Goal: Information Seeking & Learning: Learn about a topic

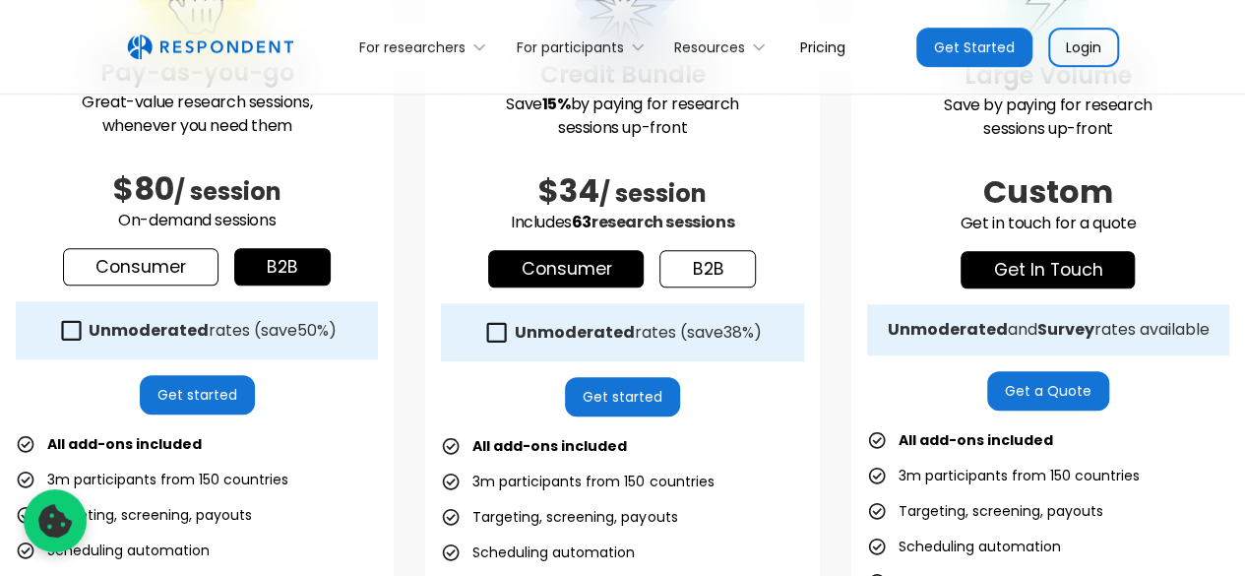
scroll to position [394, 0]
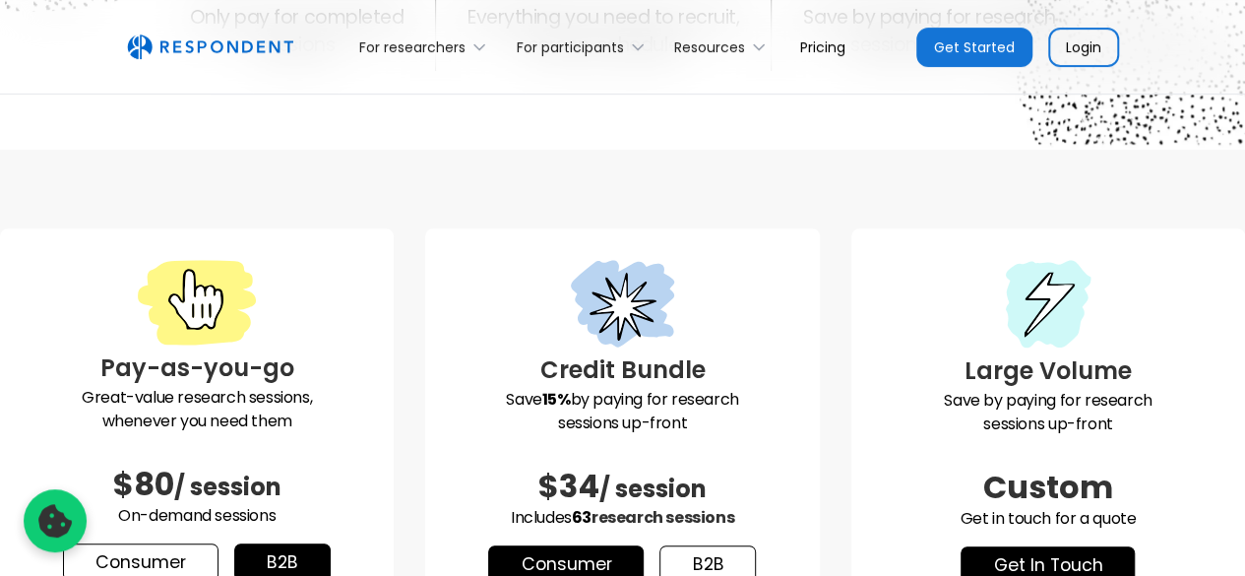
click at [835, 40] on link "Pricing" at bounding box center [822, 47] width 77 height 46
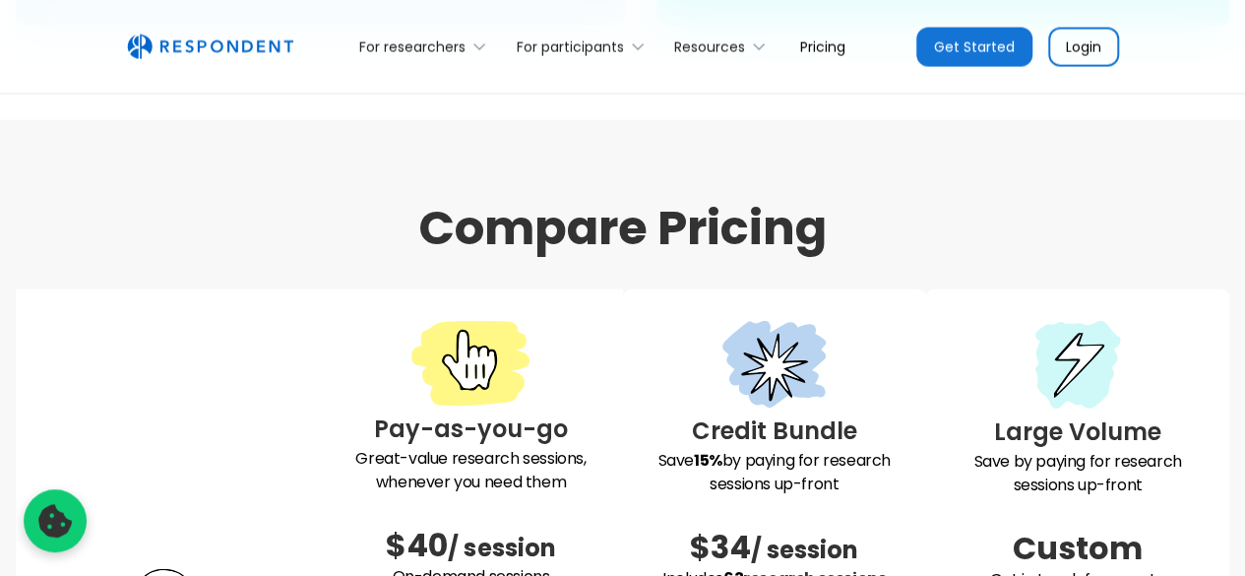
scroll to position [2460, 0]
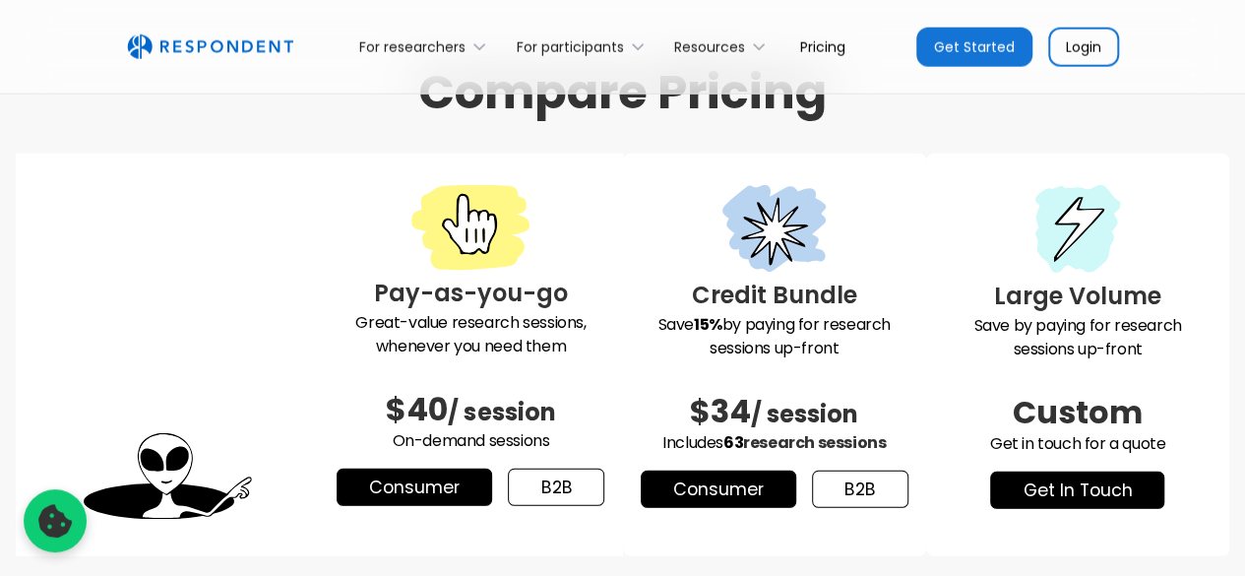
click at [875, 493] on link "b2b" at bounding box center [860, 488] width 96 height 37
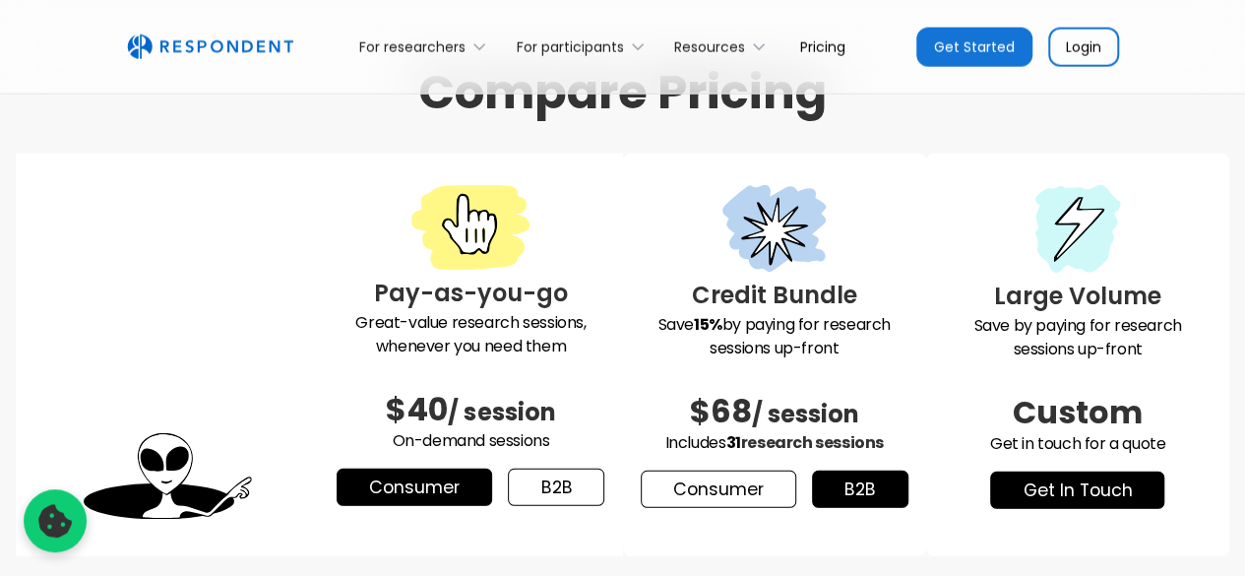
click at [758, 479] on link "Consumer" at bounding box center [717, 488] width 155 height 37
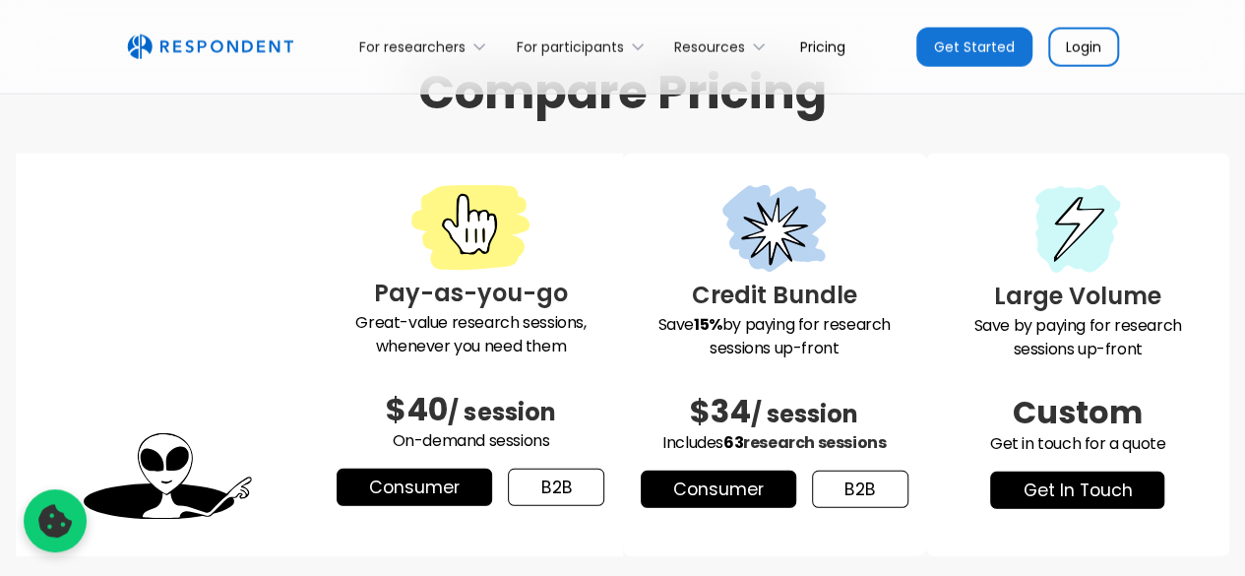
click at [551, 476] on link "b2b" at bounding box center [556, 486] width 96 height 37
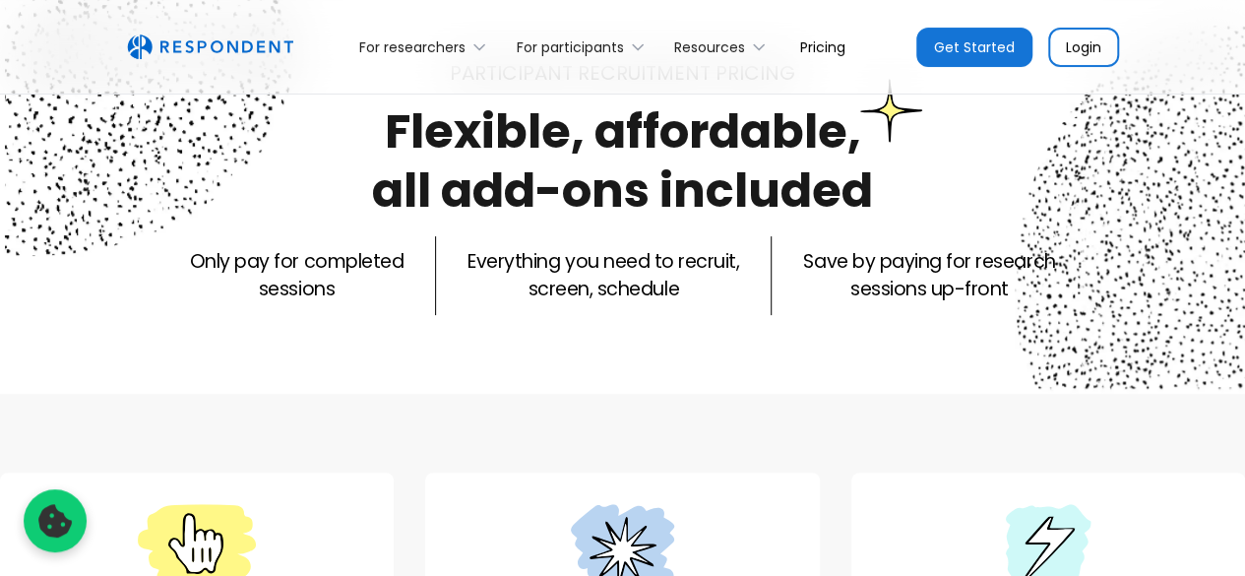
scroll to position [0, 0]
